Goal: Information Seeking & Learning: Learn about a topic

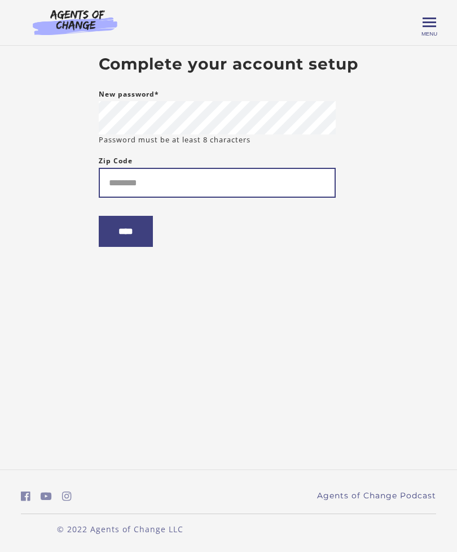
click at [222, 183] on input "Zip Code" at bounding box center [217, 183] width 237 height 30
type input "*****"
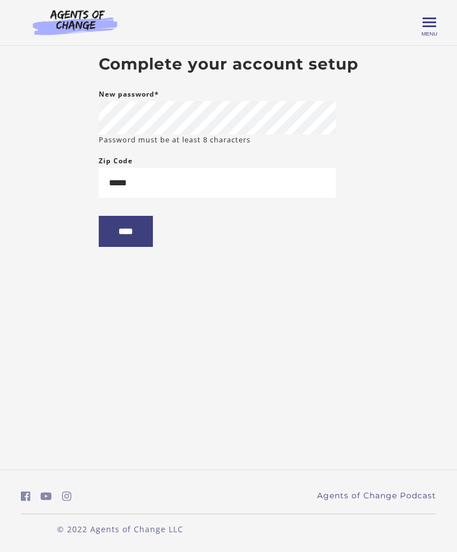
click at [137, 247] on input "****" at bounding box center [126, 231] width 54 height 31
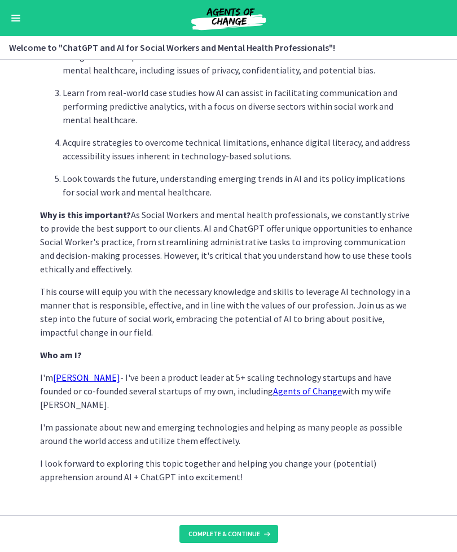
scroll to position [408, 0]
click at [264, 531] on icon at bounding box center [265, 533] width 11 height 9
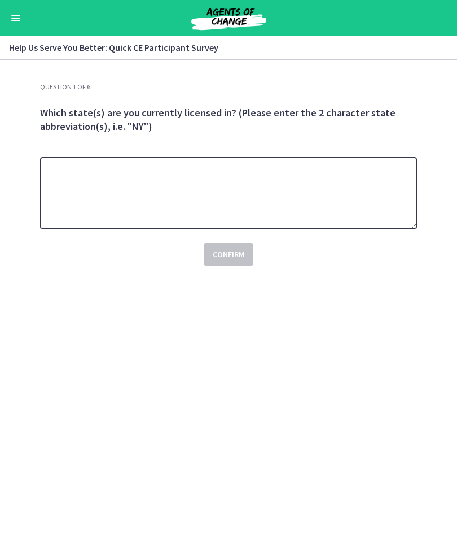
click at [215, 196] on textarea at bounding box center [228, 193] width 377 height 72
type textarea "**"
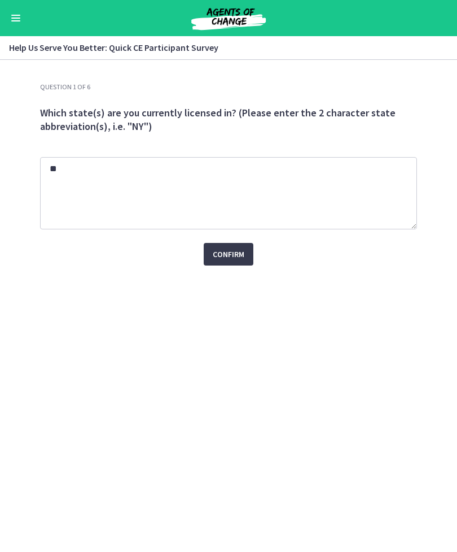
click at [332, 323] on div "Question 1 of 6 Which state(s) are you currently licensed in? (Please enter the…" at bounding box center [228, 316] width 395 height 469
click at [241, 255] on span "Confirm" at bounding box center [229, 254] width 32 height 14
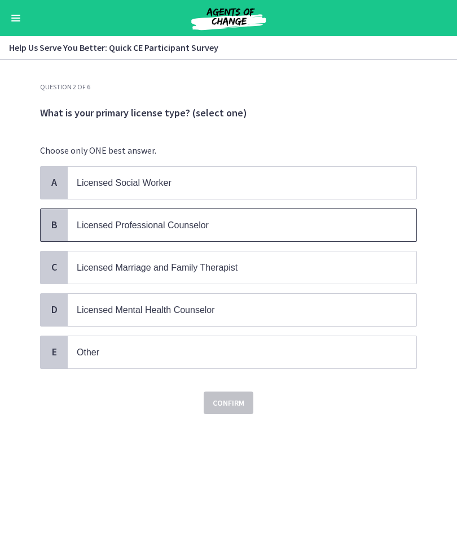
click at [204, 213] on span "Licensed Professional Counselor" at bounding box center [242, 225] width 349 height 32
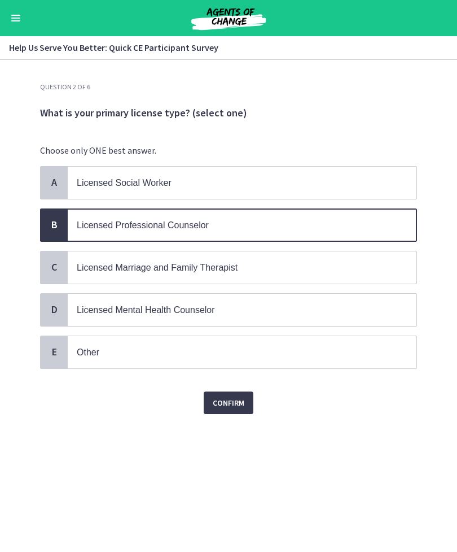
click at [243, 402] on span "Confirm" at bounding box center [229, 403] width 32 height 14
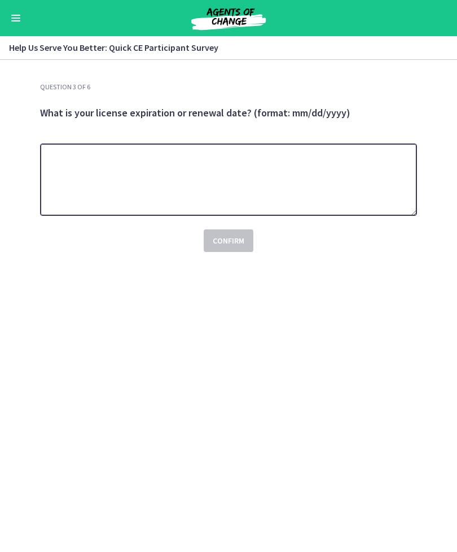
click at [298, 173] on textarea at bounding box center [228, 179] width 377 height 72
click at [362, 182] on textarea at bounding box center [228, 179] width 377 height 72
type textarea "**********"
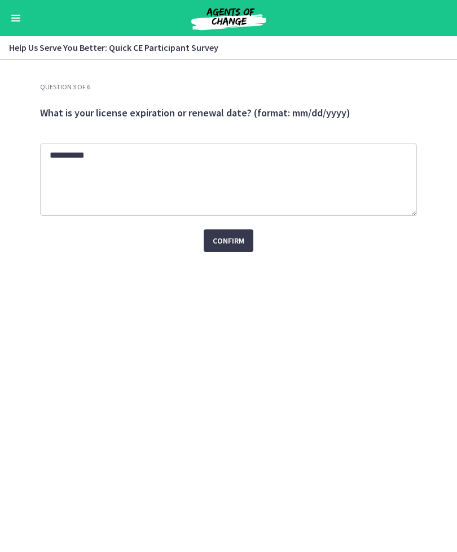
click at [236, 247] on span "Confirm" at bounding box center [229, 241] width 32 height 14
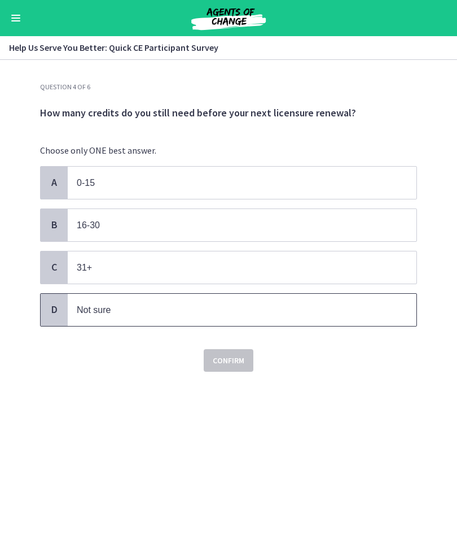
click at [134, 309] on p "Not sure" at bounding box center [231, 310] width 308 height 14
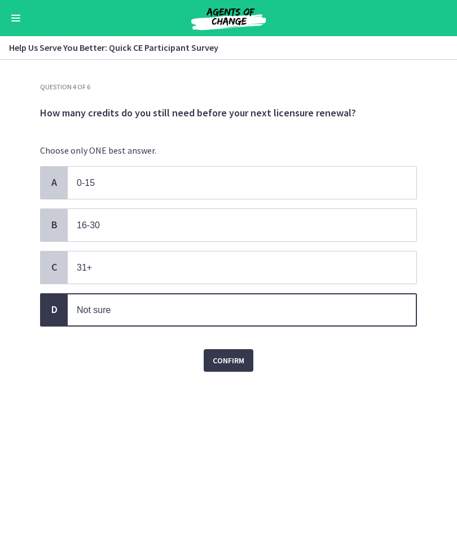
click at [248, 356] on button "Confirm" at bounding box center [229, 360] width 50 height 23
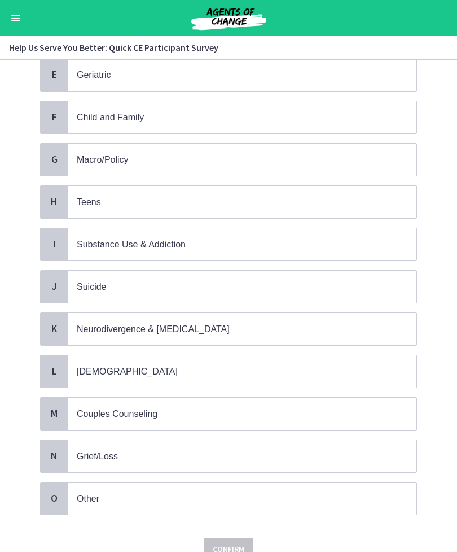
scroll to position [322, 0]
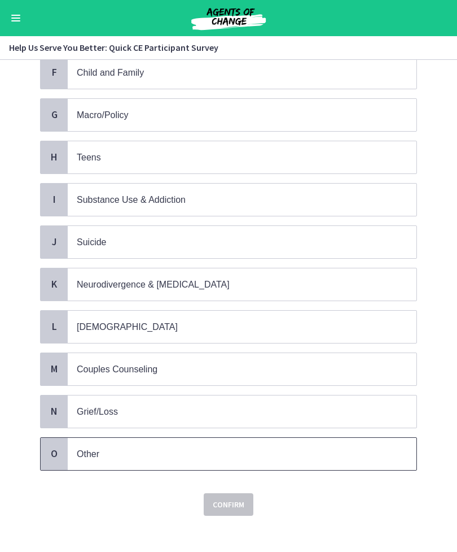
click at [205, 449] on p "Other" at bounding box center [231, 454] width 308 height 14
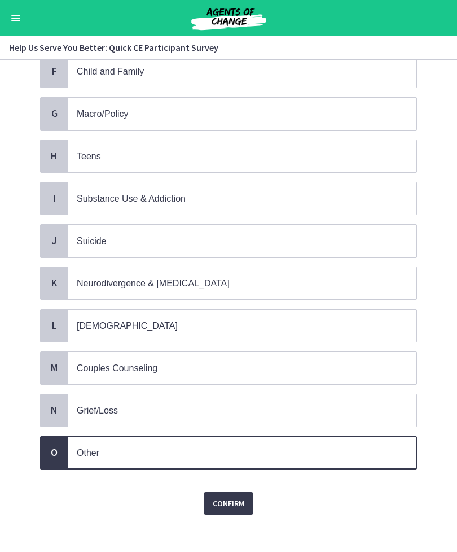
scroll to position [322, 0]
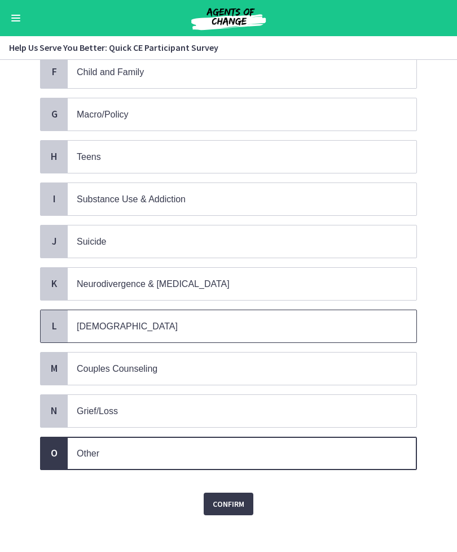
click at [235, 321] on p "LGBTQ+" at bounding box center [231, 326] width 308 height 14
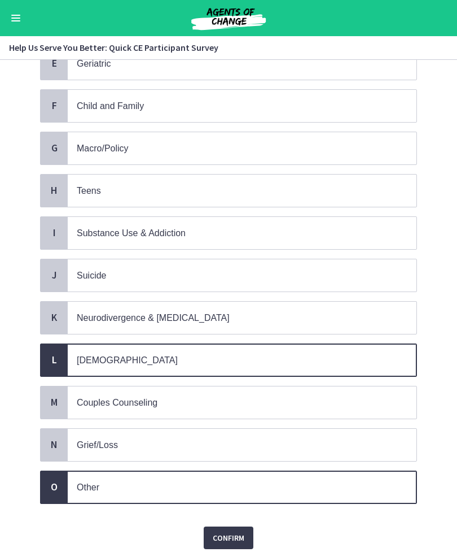
scroll to position [290, 0]
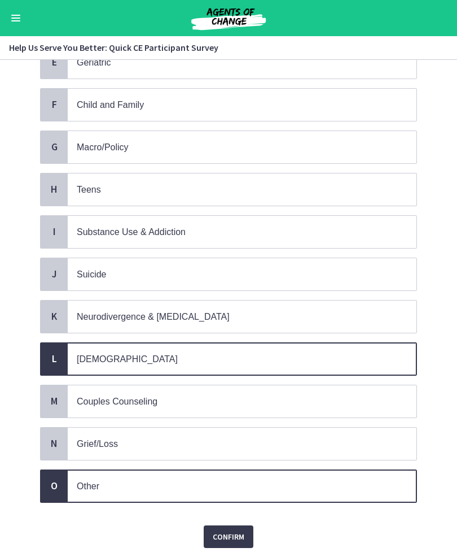
click at [216, 353] on p "LGBTQ+" at bounding box center [231, 359] width 308 height 14
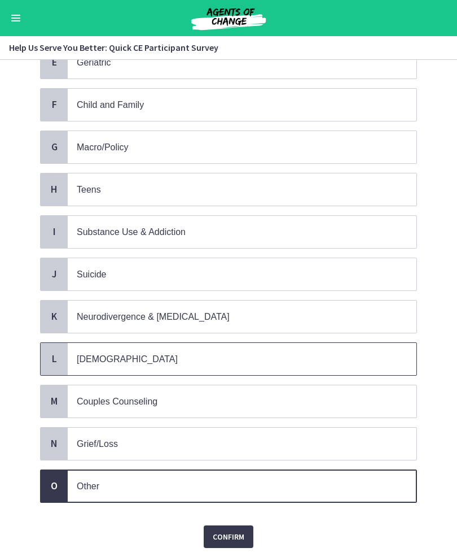
click at [210, 352] on p "LGBTQ+" at bounding box center [231, 359] width 308 height 14
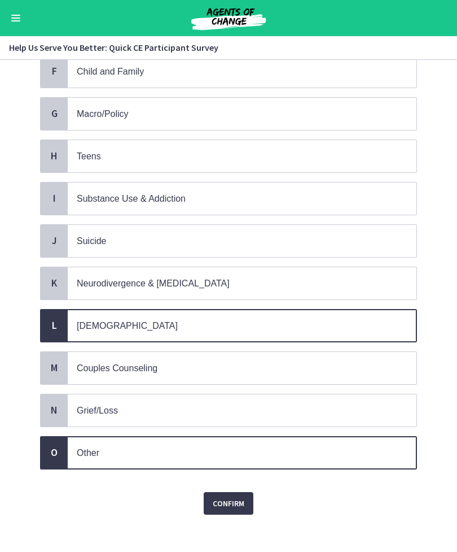
scroll to position [322, 0]
click at [233, 492] on button "Confirm" at bounding box center [229, 503] width 50 height 23
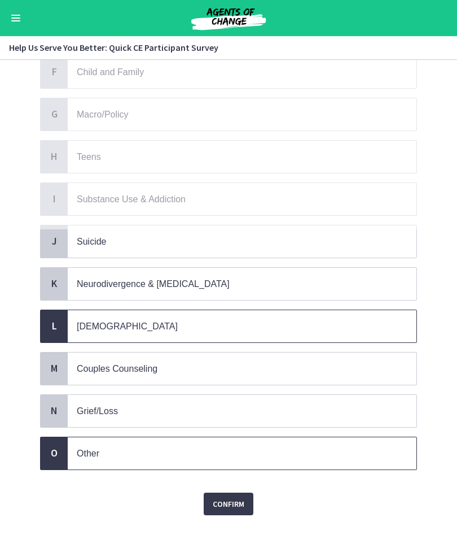
scroll to position [0, 0]
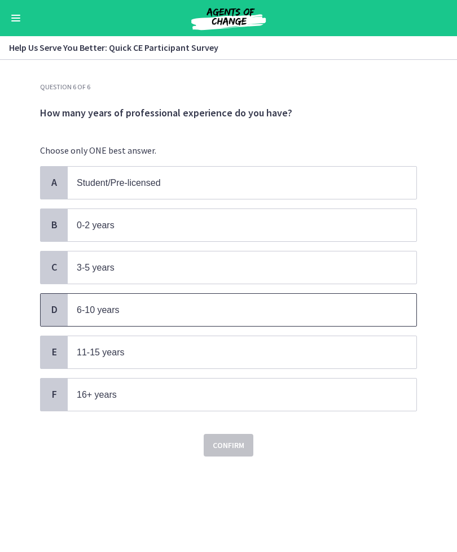
click at [167, 309] on p "6-10 years" at bounding box center [231, 310] width 308 height 14
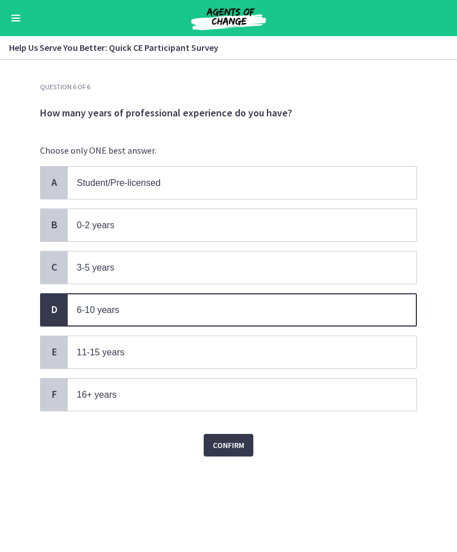
click at [243, 444] on span "Confirm" at bounding box center [229, 445] width 32 height 14
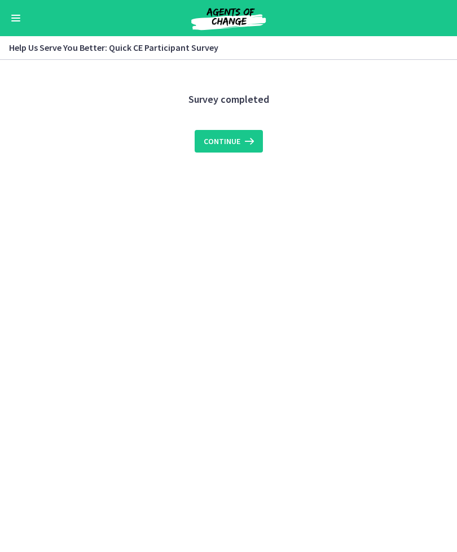
click at [238, 137] on span "Continue" at bounding box center [222, 141] width 37 height 14
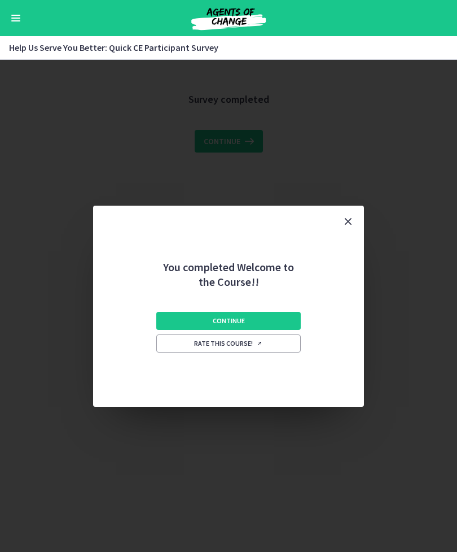
click at [278, 319] on button "Continue" at bounding box center [228, 321] width 145 height 18
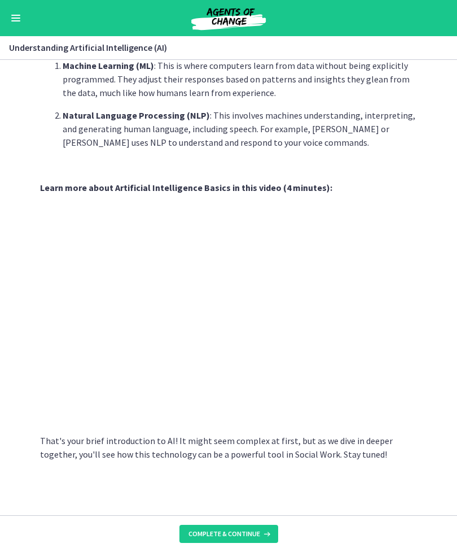
scroll to position [376, 0]
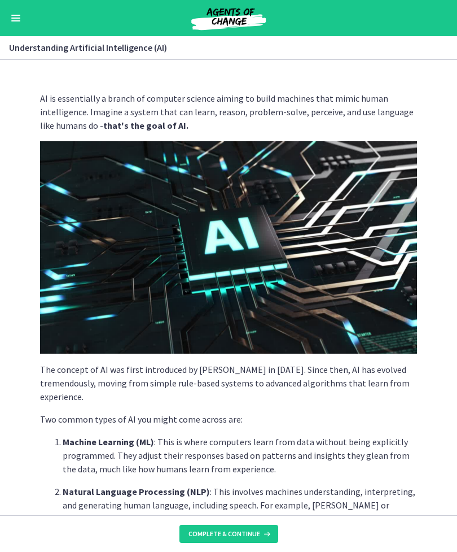
click at [22, 15] on button "Enable menu" at bounding box center [16, 18] width 14 height 14
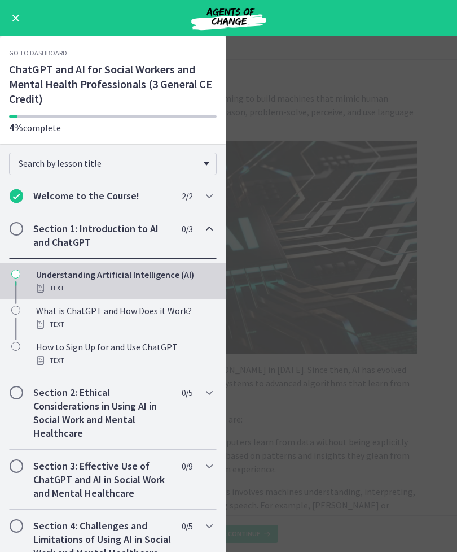
click at [365, 406] on main "Understanding Artificial Intelligence (AI) Enable fullscreen AI is essentially …" at bounding box center [228, 294] width 457 height 516
click at [346, 413] on main "Understanding Artificial Intelligence (AI) Enable fullscreen AI is essentially …" at bounding box center [228, 294] width 457 height 516
click at [20, 23] on button "Enable menu" at bounding box center [16, 18] width 14 height 14
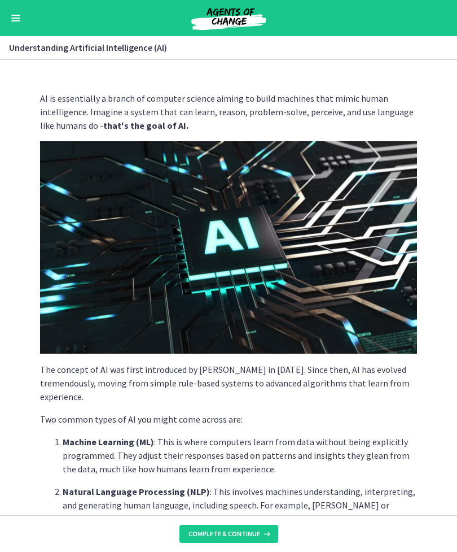
click at [248, 16] on img at bounding box center [229, 18] width 136 height 27
